Goal: Task Accomplishment & Management: Complete application form

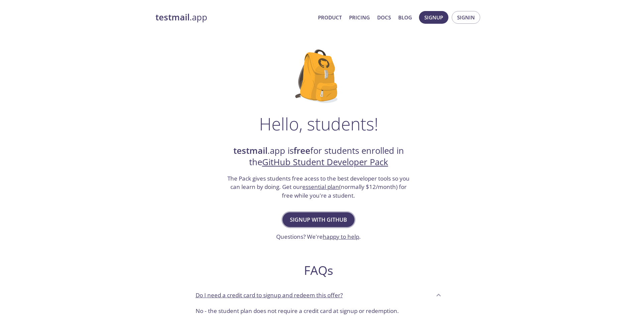
click at [310, 218] on span "Signup with GitHub" at bounding box center [318, 219] width 57 height 9
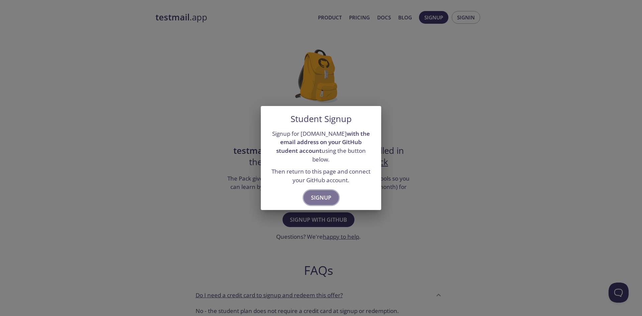
click at [326, 193] on span "Signup" at bounding box center [321, 197] width 20 height 9
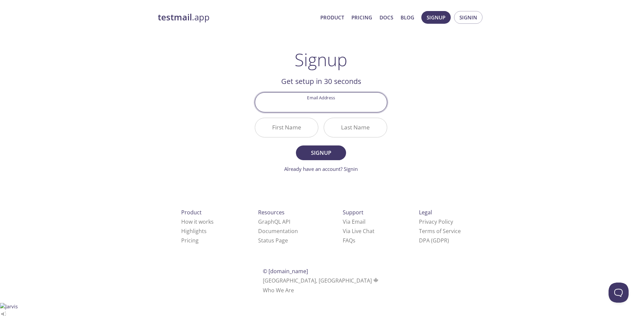
click at [318, 103] on input "Email Address" at bounding box center [321, 102] width 132 height 19
type input "[EMAIL_ADDRESS][DOMAIN_NAME]"
click at [291, 125] on input "First Name" at bounding box center [286, 127] width 63 height 19
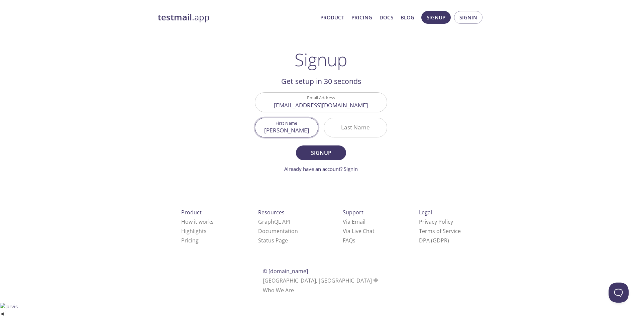
type input "[PERSON_NAME]"
click at [296, 145] on button "Signup" at bounding box center [321, 152] width 50 height 15
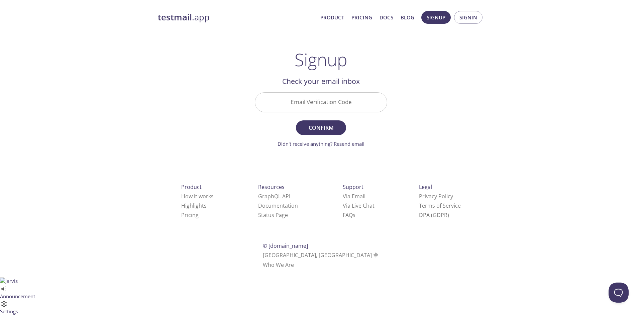
click at [334, 101] on input "Email Verification Code" at bounding box center [321, 102] width 132 height 19
type input "VPK6L5W"
click at [296, 120] on button "Confirm" at bounding box center [321, 127] width 50 height 15
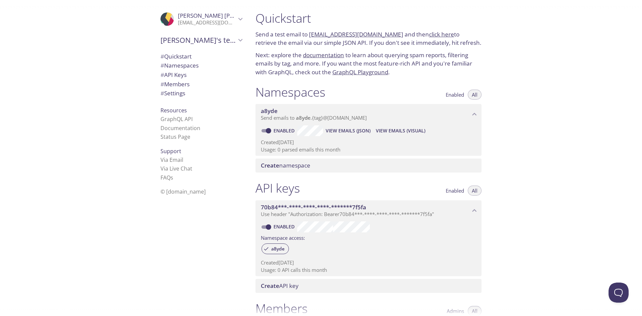
drag, startPoint x: 257, startPoint y: 32, endPoint x: 468, endPoint y: 40, distance: 211.4
click at [468, 40] on p "Send a test email to [EMAIL_ADDRESS][DOMAIN_NAME] and then click here to retrie…" at bounding box center [368, 38] width 226 height 17
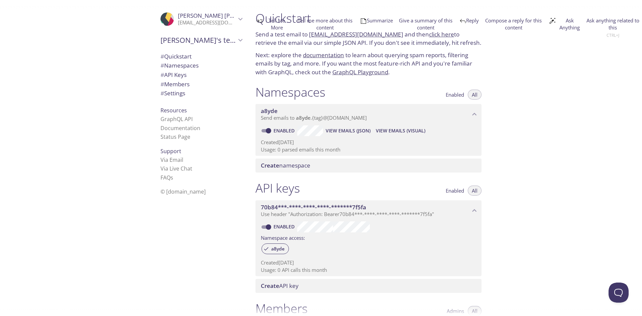
click at [272, 52] on p "Next: explore the documentation to learn about querying spam reports, filtering…" at bounding box center [368, 64] width 226 height 26
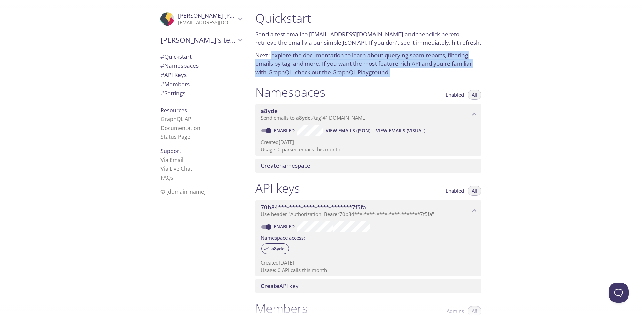
drag, startPoint x: 272, startPoint y: 55, endPoint x: 398, endPoint y: 70, distance: 126.5
click at [398, 70] on p "Next: explore the documentation to learn about querying spam reports, filtering…" at bounding box center [368, 64] width 226 height 26
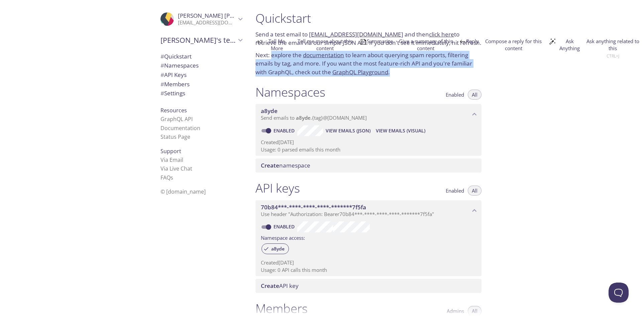
click at [407, 78] on div "Quickstart Send a test email to a8yde.test@inbox.testmail.app and then click he…" at bounding box center [368, 44] width 237 height 74
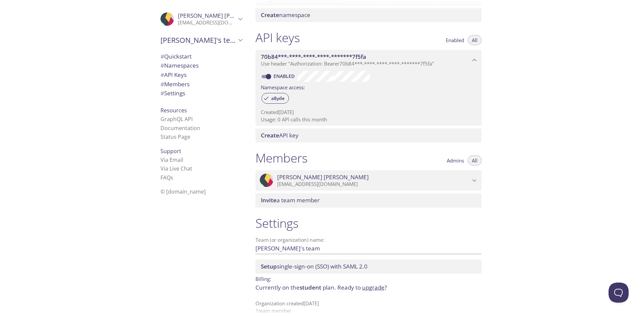
scroll to position [159, 0]
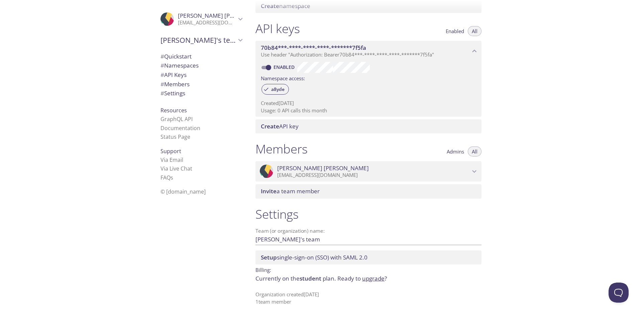
click at [230, 17] on span "Bramhanand Karlekar" at bounding box center [224, 16] width 92 height 8
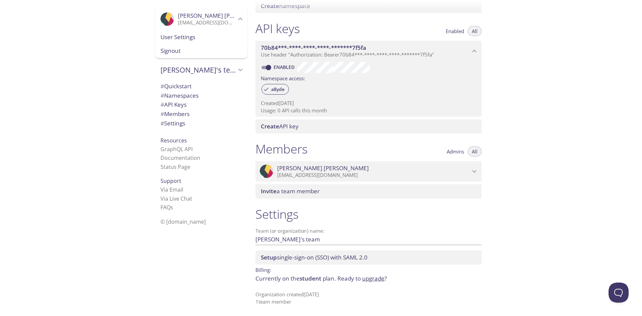
click at [219, 16] on span "Bramhanand Karlekar" at bounding box center [224, 16] width 92 height 8
